Goal: Find specific page/section: Find specific page/section

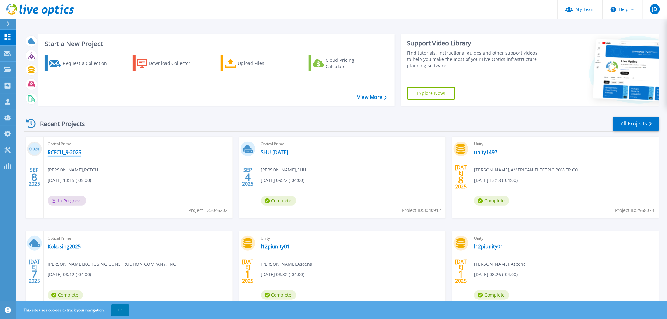
click at [71, 155] on link "RCFCU_9-2025" at bounding box center [65, 152] width 34 height 6
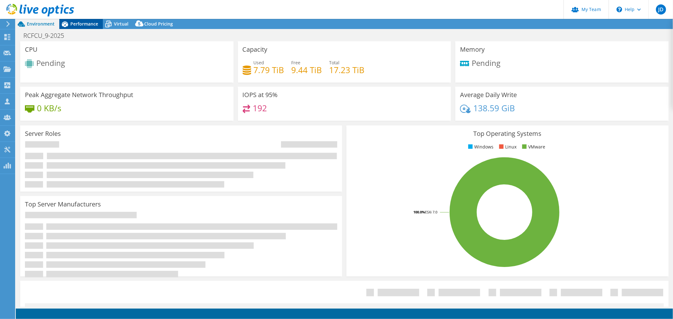
select select "USD"
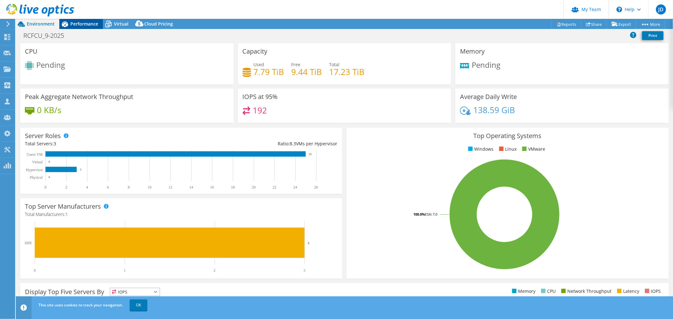
click at [81, 21] on span "Performance" at bounding box center [84, 24] width 28 height 6
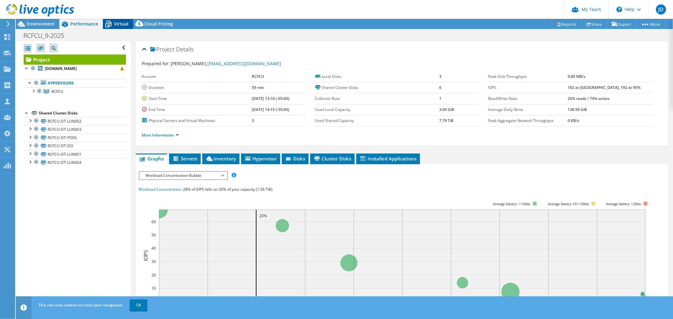
click at [118, 22] on span "Virtual" at bounding box center [121, 24] width 15 height 6
